Goal: Find specific page/section

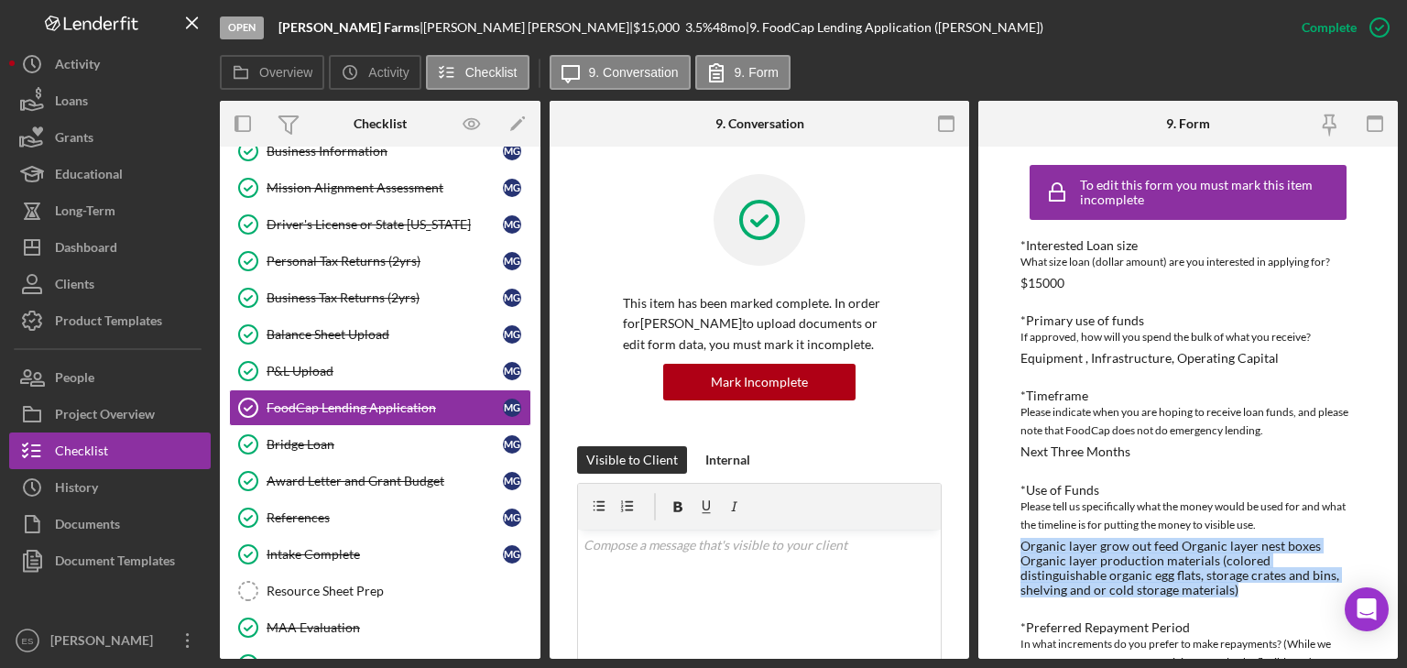
scroll to position [96, 0]
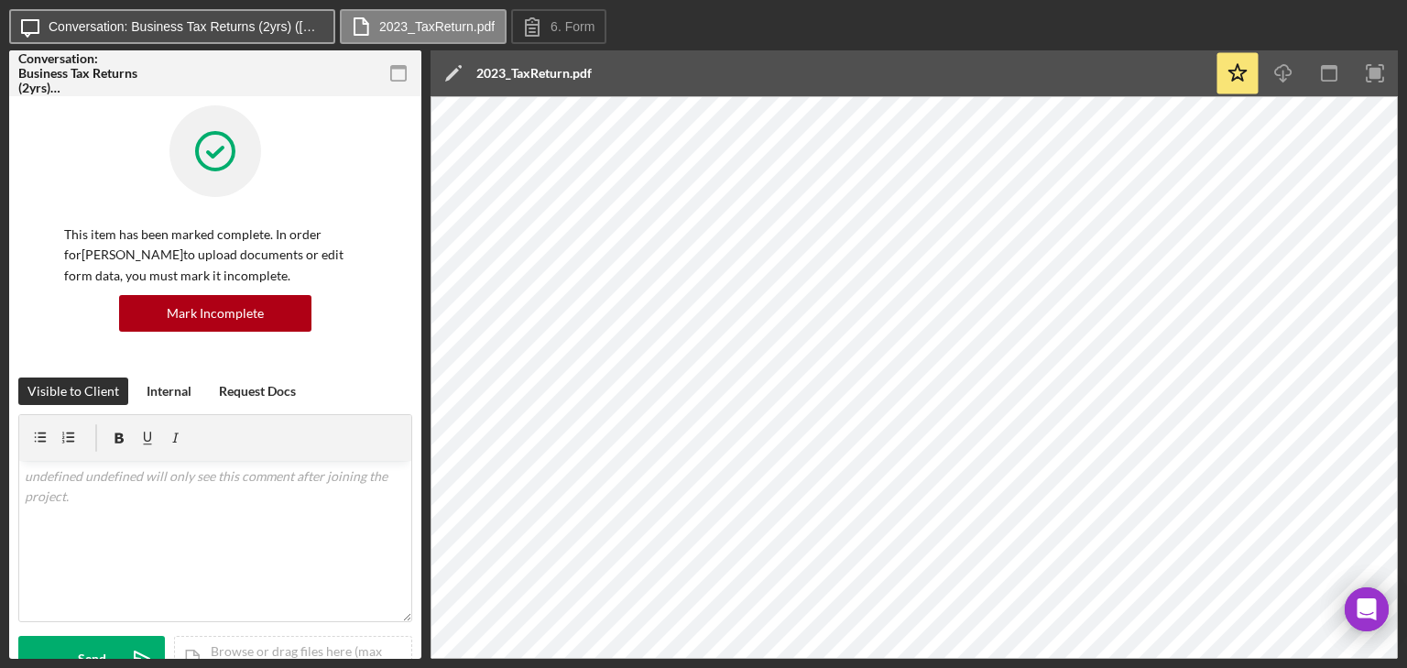
click at [146, 29] on label "Conversation: Business Tax Returns (2yrs) ([PERSON_NAME])" at bounding box center [186, 26] width 275 height 15
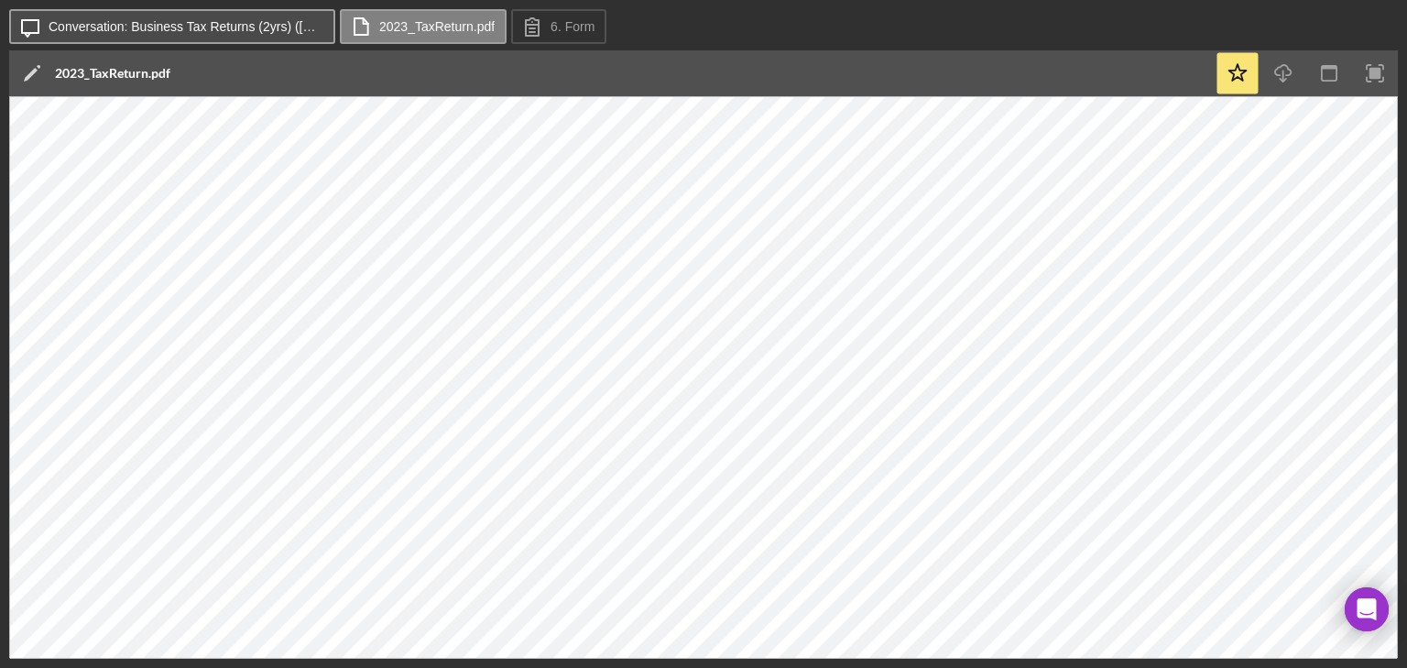
click at [144, 29] on label "Conversation: Business Tax Returns (2yrs) ([PERSON_NAME])" at bounding box center [186, 26] width 275 height 15
